Goal: Navigation & Orientation: Find specific page/section

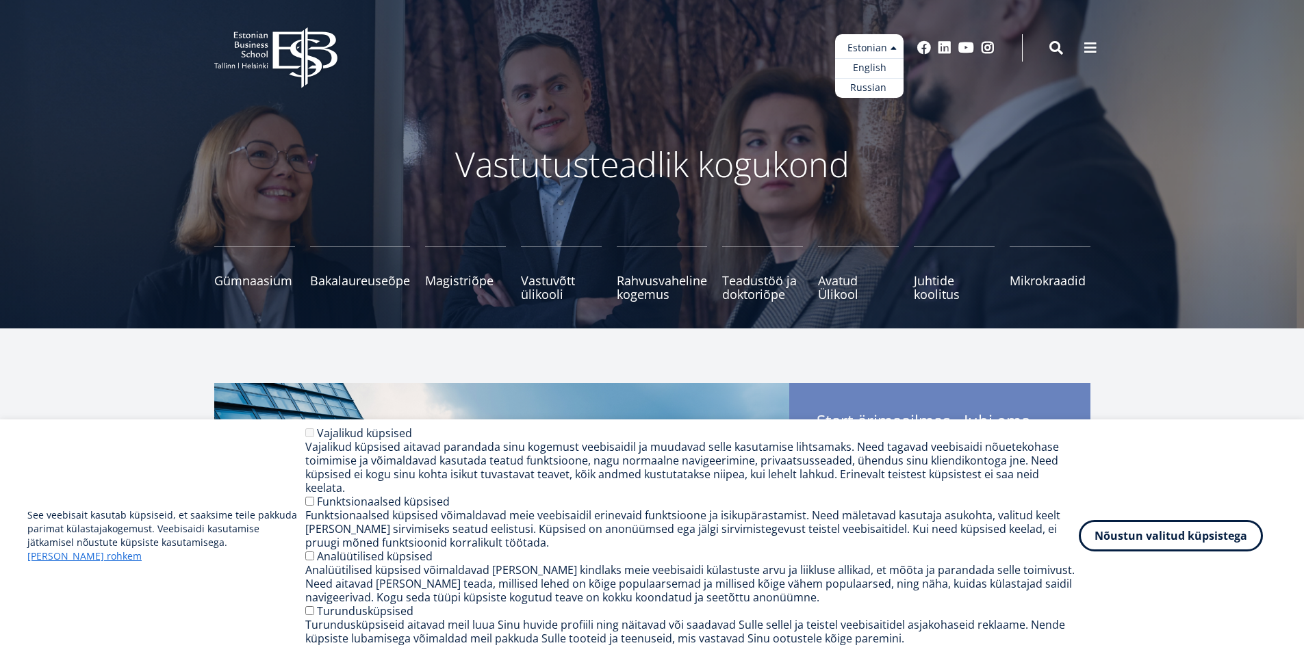
click at [877, 46] on ul "Estonian English Russian" at bounding box center [869, 66] width 68 height 64
click at [868, 85] on link "Russian" at bounding box center [869, 88] width 68 height 20
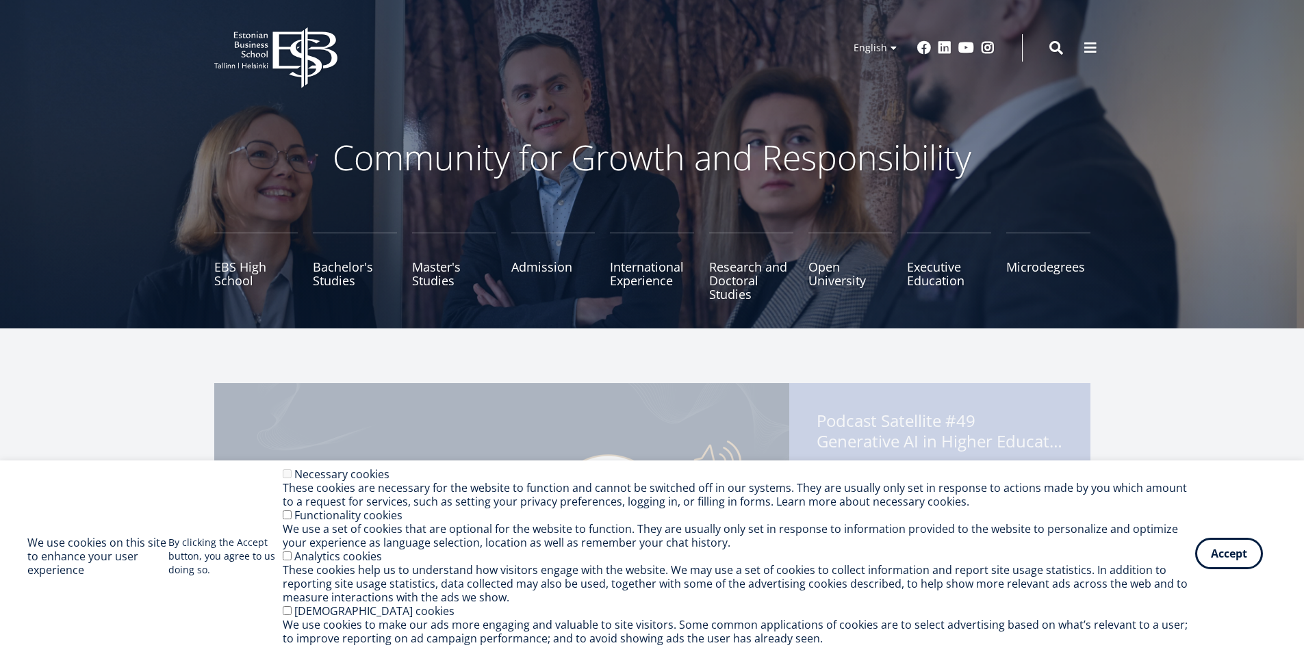
click at [1216, 552] on button "Accept" at bounding box center [1229, 553] width 68 height 31
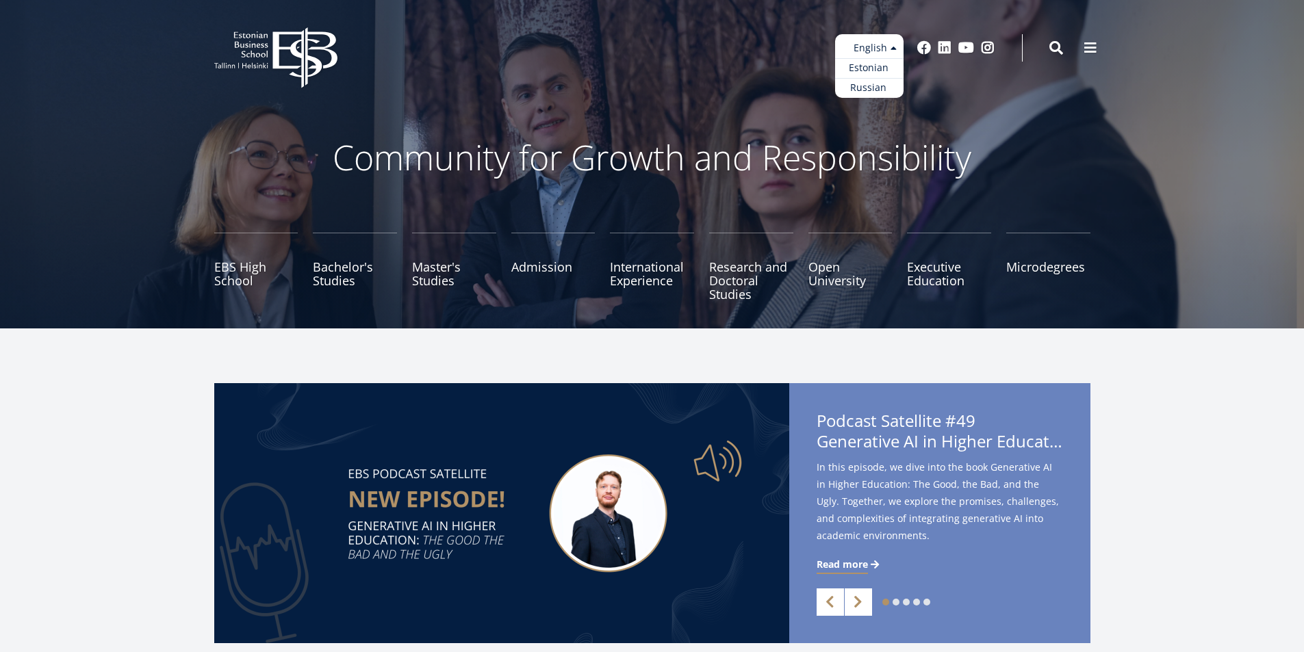
click at [871, 44] on ul "Estonian English Russian" at bounding box center [869, 66] width 68 height 64
click at [871, 90] on link "Russian" at bounding box center [869, 88] width 68 height 20
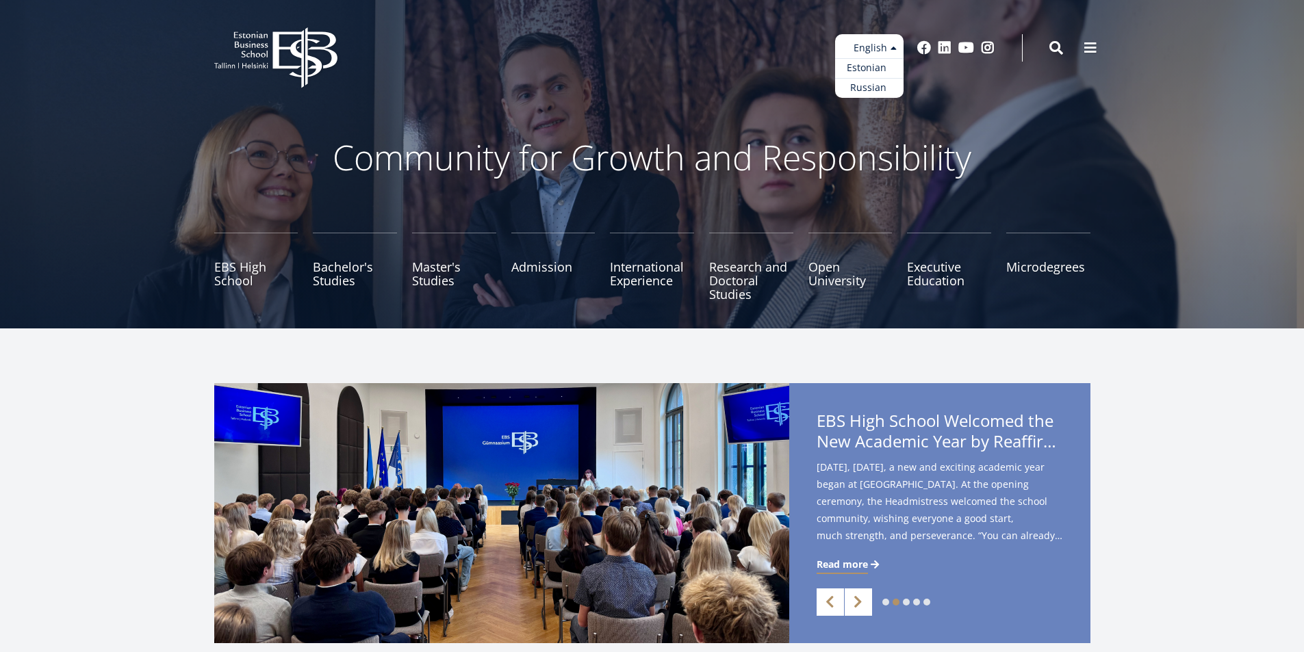
click at [875, 67] on link "Estonian" at bounding box center [869, 68] width 68 height 20
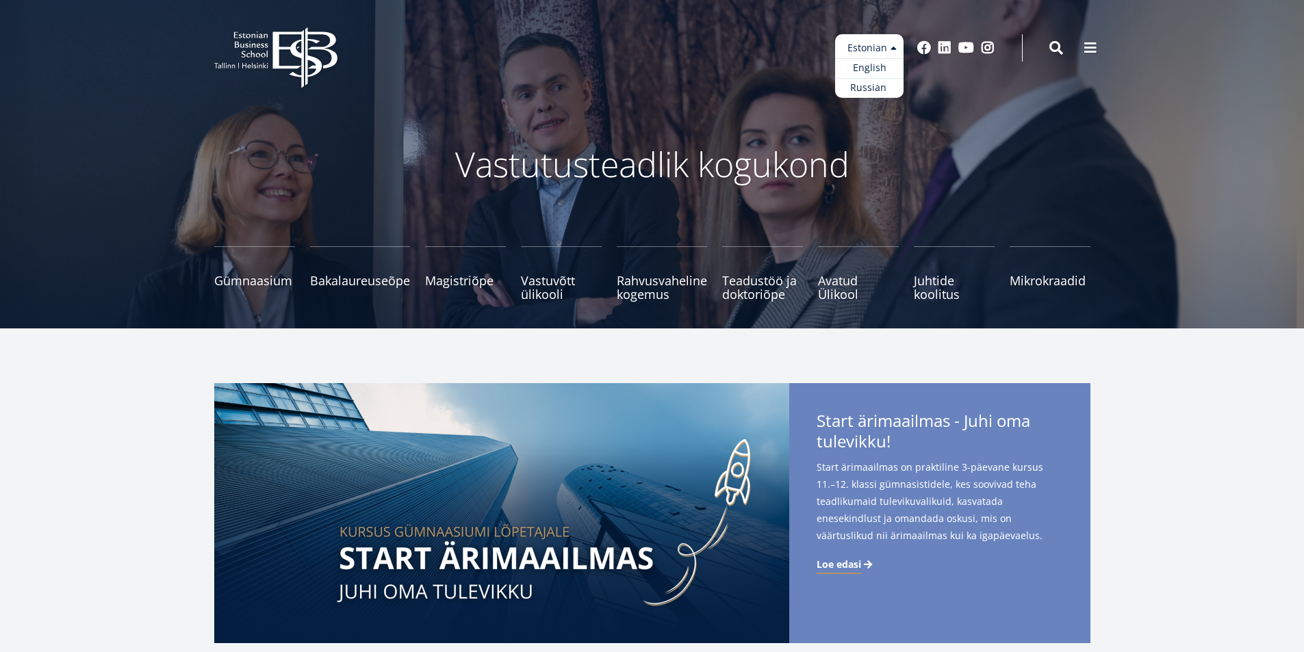
click at [876, 51] on ul "Estonian English Russian" at bounding box center [869, 66] width 68 height 64
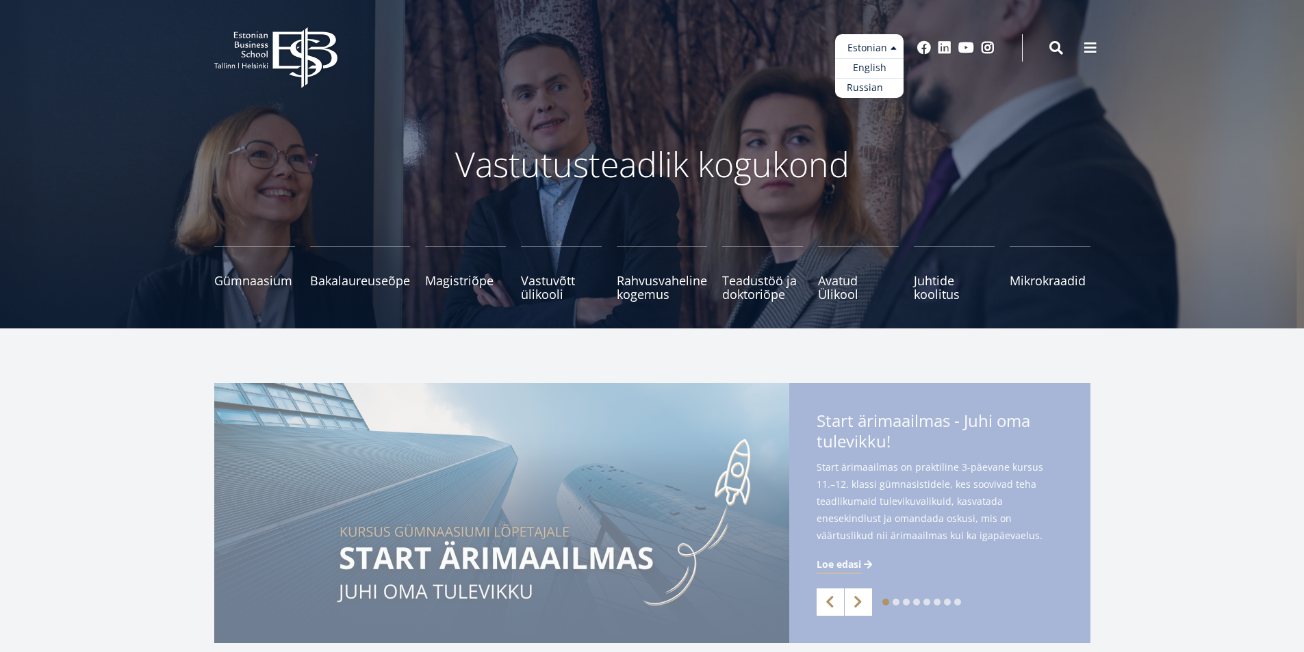
click at [874, 85] on link "Russian" at bounding box center [869, 88] width 68 height 20
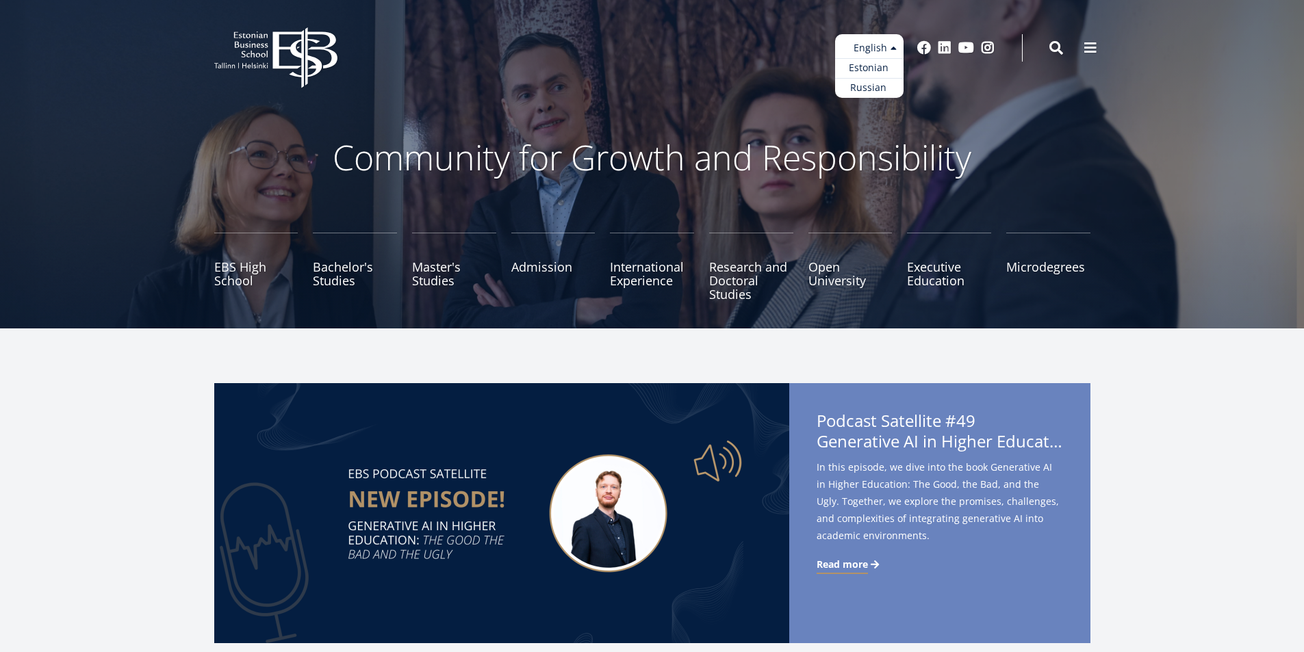
click at [872, 54] on ul "Estonian English Russian" at bounding box center [869, 66] width 68 height 64
click at [871, 71] on link "Estonian" at bounding box center [869, 68] width 68 height 20
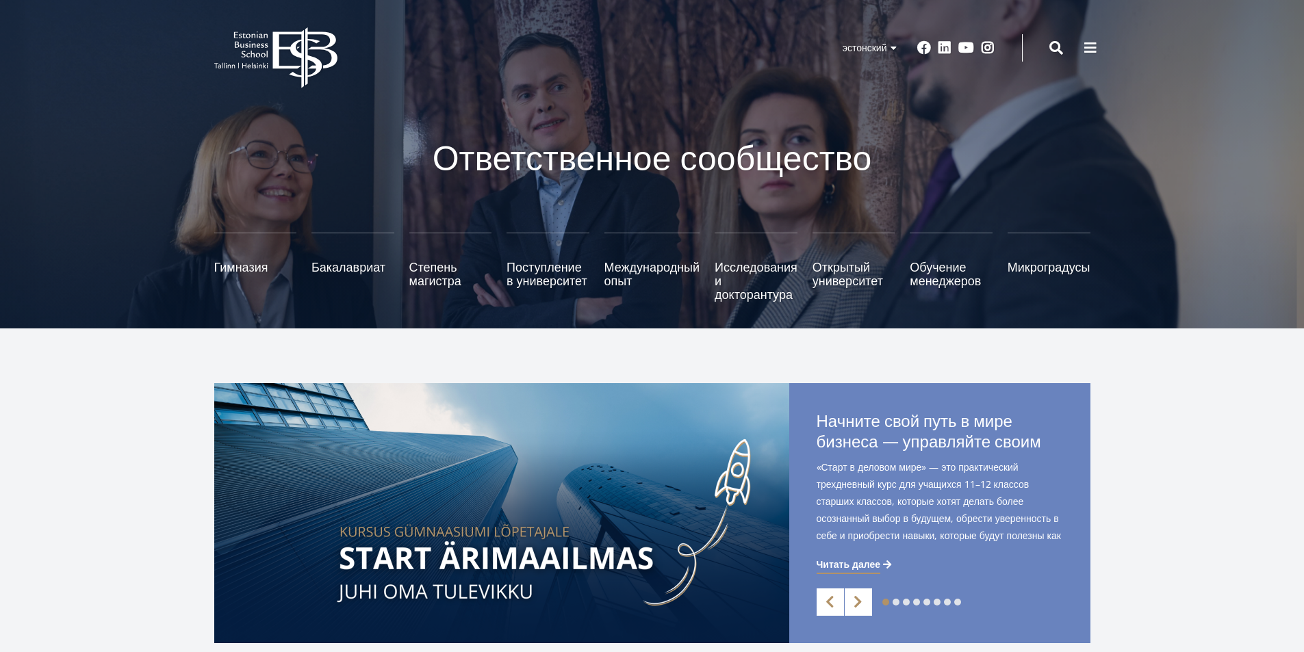
click at [353, 283] on font "Исследуйте и зарегистрируйтесь" at bounding box center [353, 280] width 84 height 23
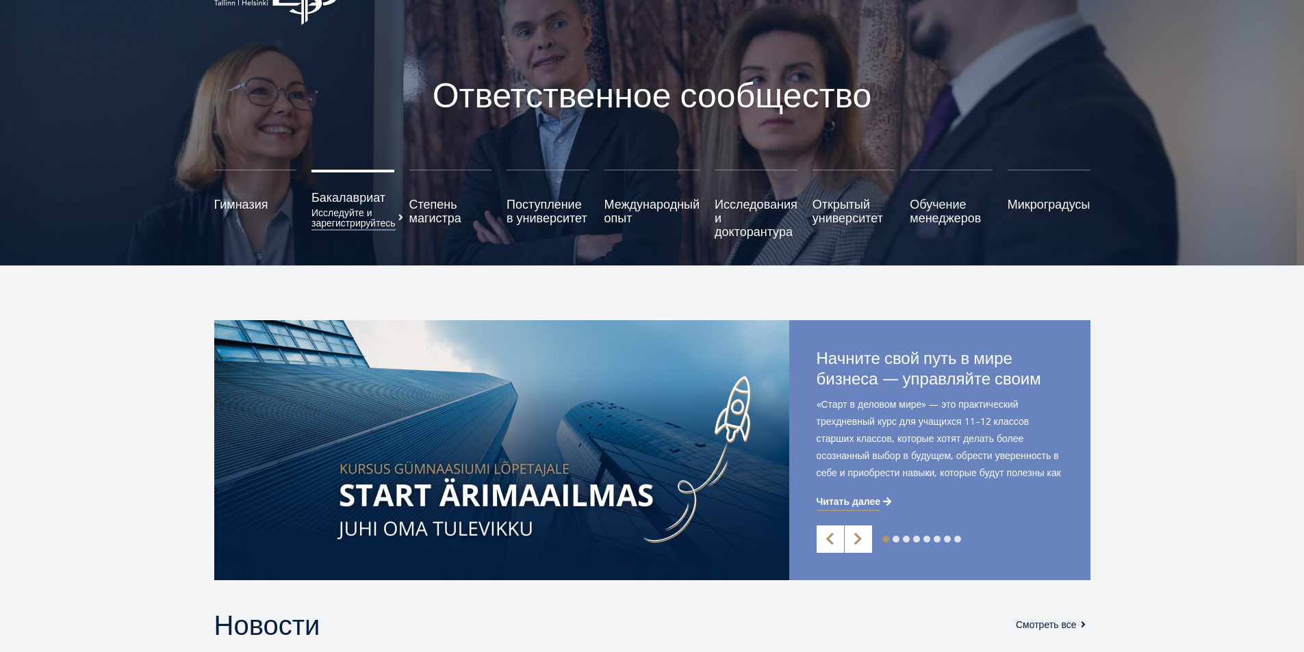
scroll to position [68, 0]
